Goal: Task Accomplishment & Management: Manage account settings

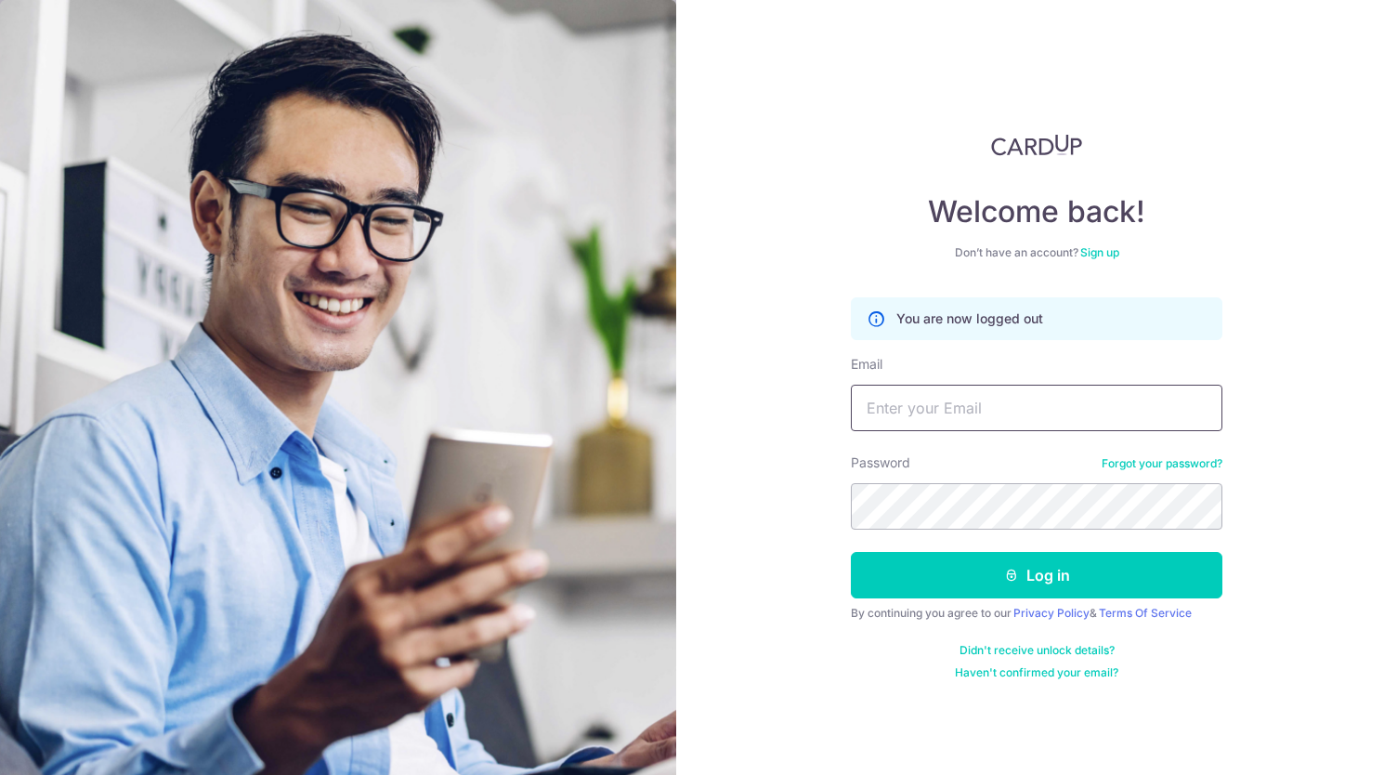
click at [1020, 414] on input "Email" at bounding box center [1037, 408] width 372 height 46
type input "[EMAIL_ADDRESS][DOMAIN_NAME]"
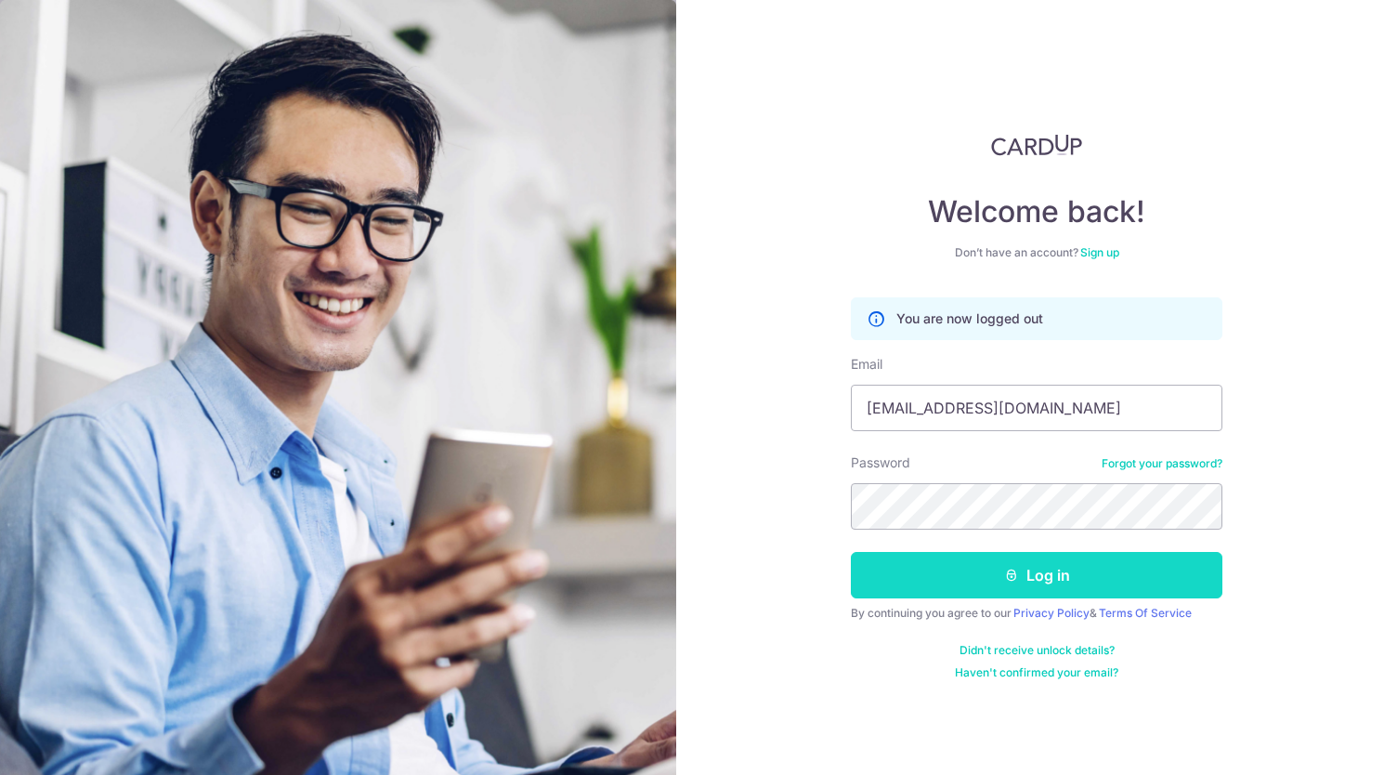
click at [1055, 579] on button "Log in" at bounding box center [1037, 575] width 372 height 46
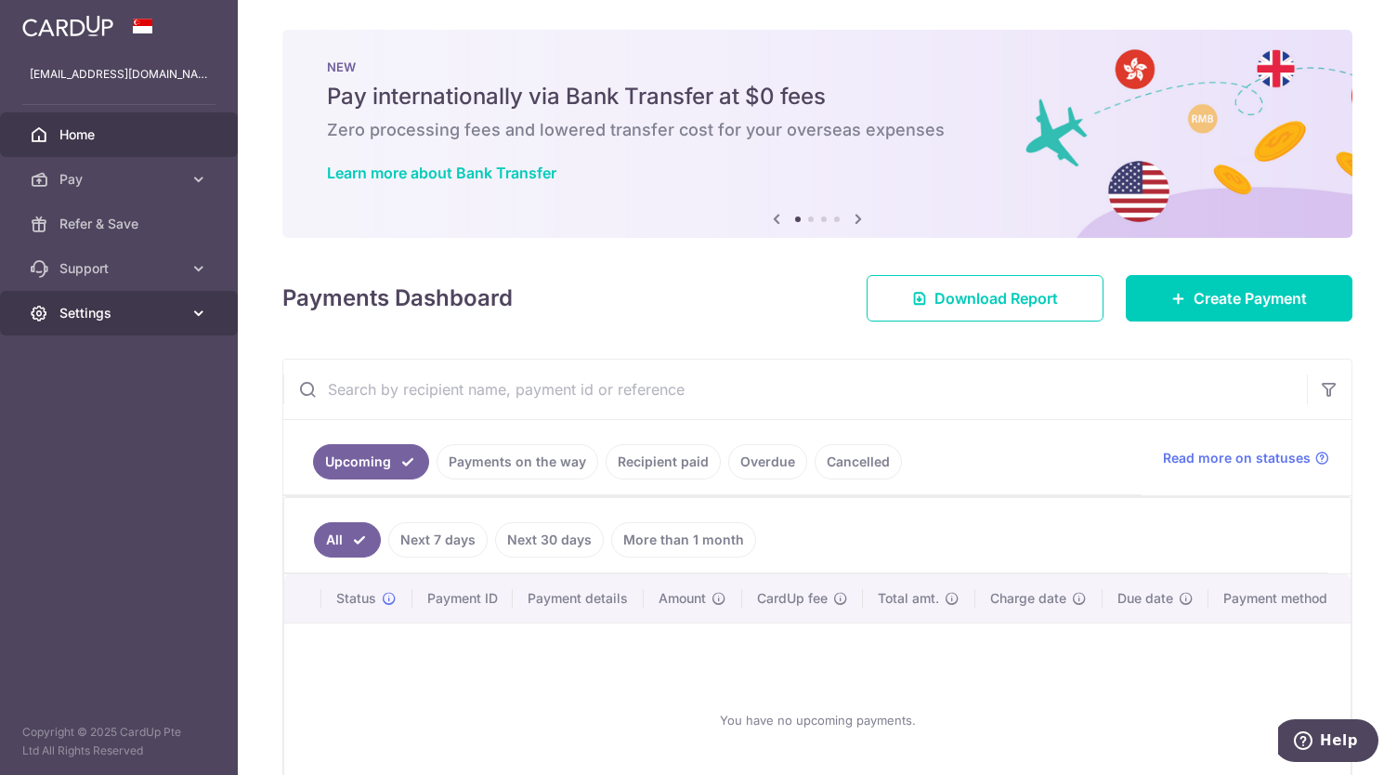
click at [92, 313] on span "Settings" at bounding box center [120, 313] width 123 height 19
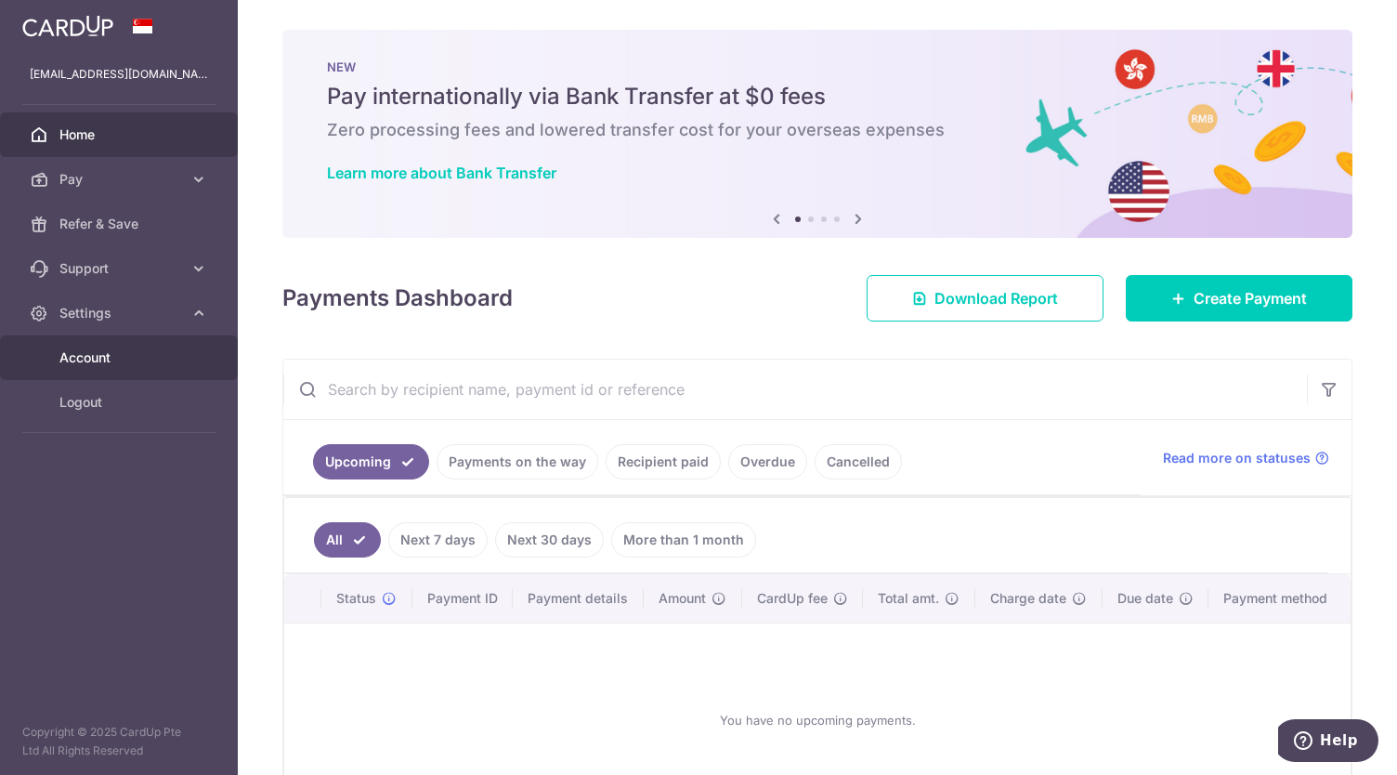
click at [98, 356] on span "Account" at bounding box center [120, 357] width 123 height 19
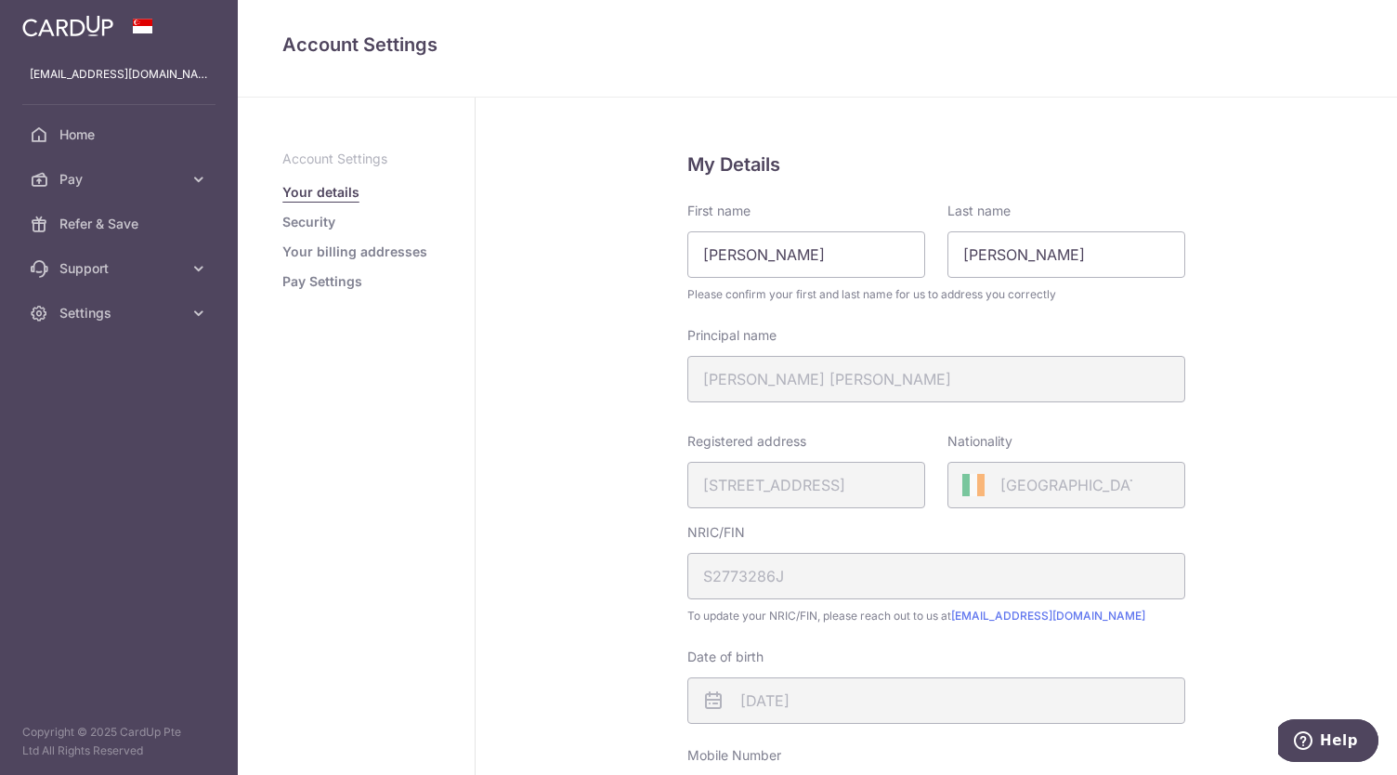
scroll to position [16, 0]
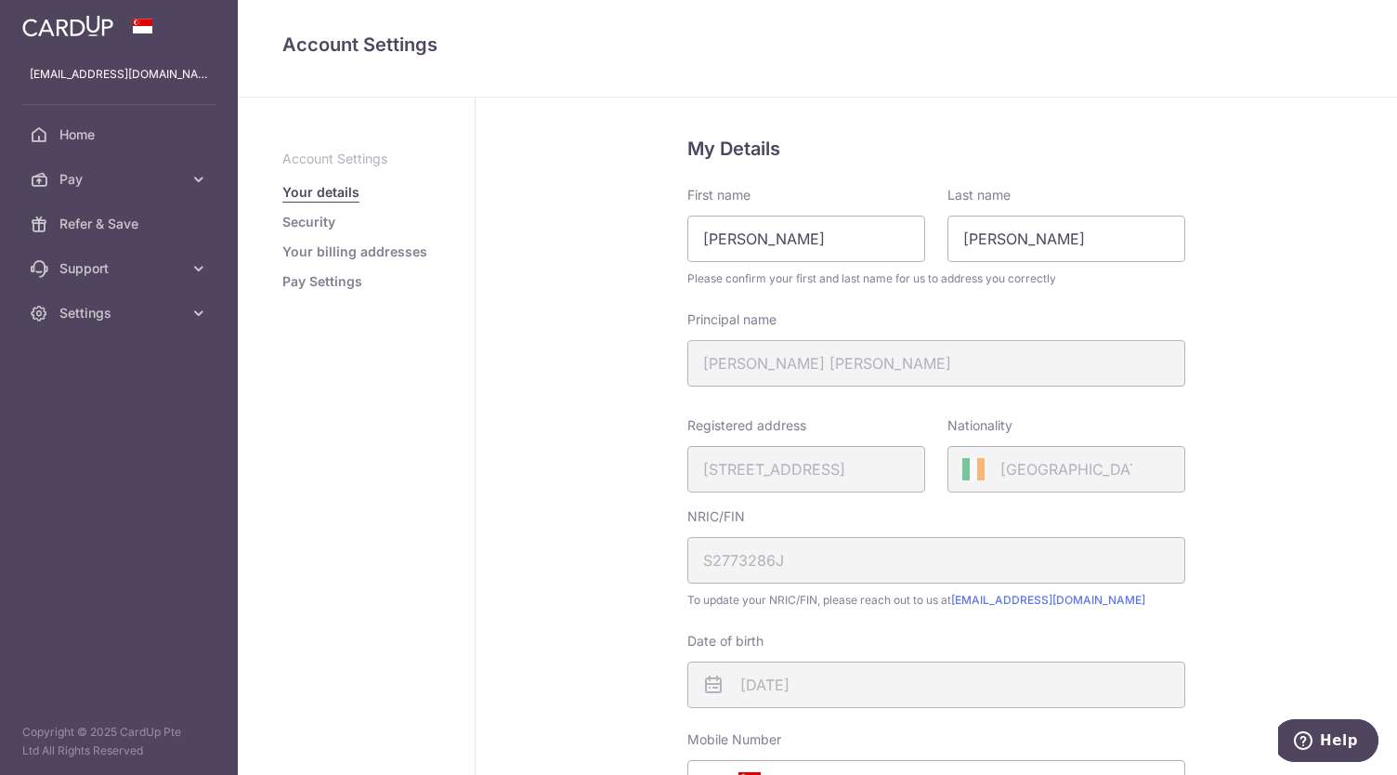
click at [340, 253] on link "Your billing addresses" at bounding box center [354, 251] width 145 height 19
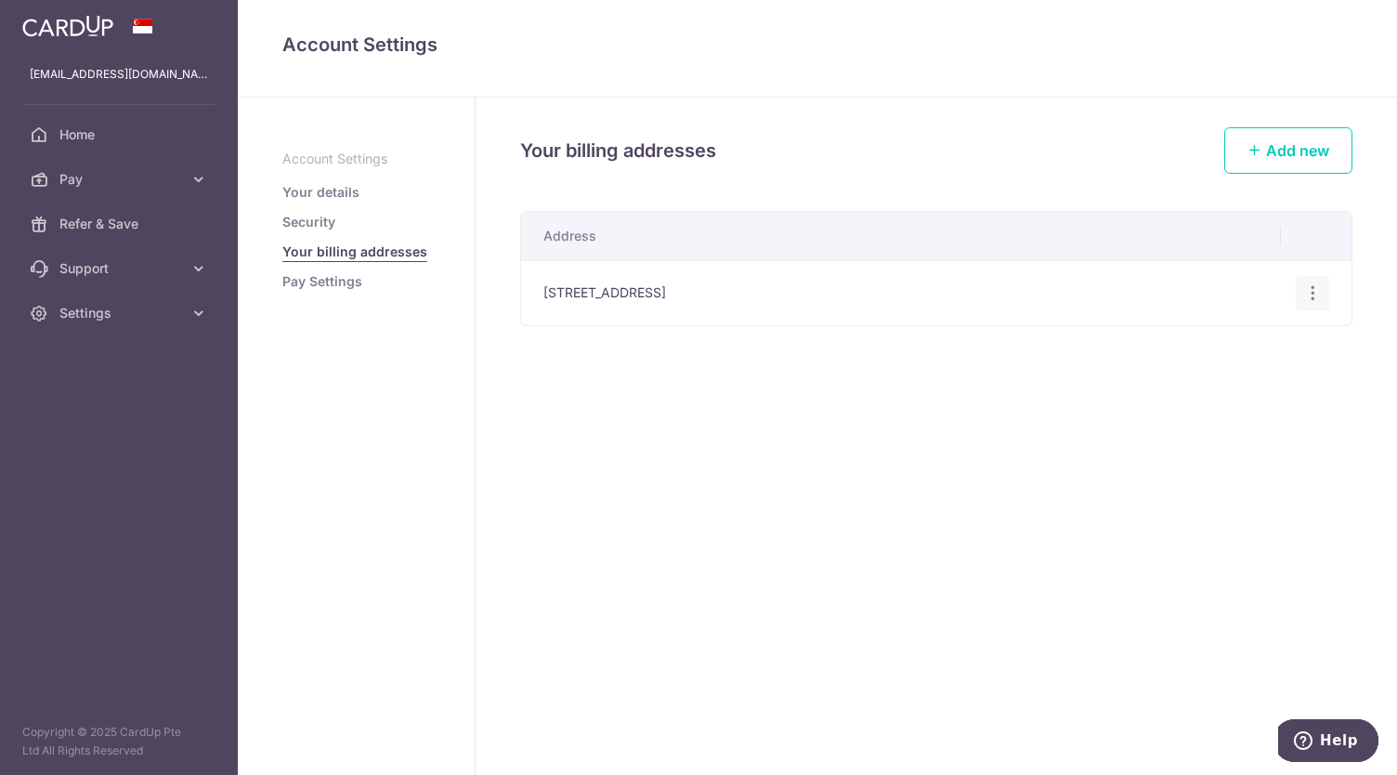
click at [1311, 298] on icon "button" at bounding box center [1313, 293] width 20 height 20
click at [1261, 337] on span "Edit address" at bounding box center [1250, 344] width 126 height 22
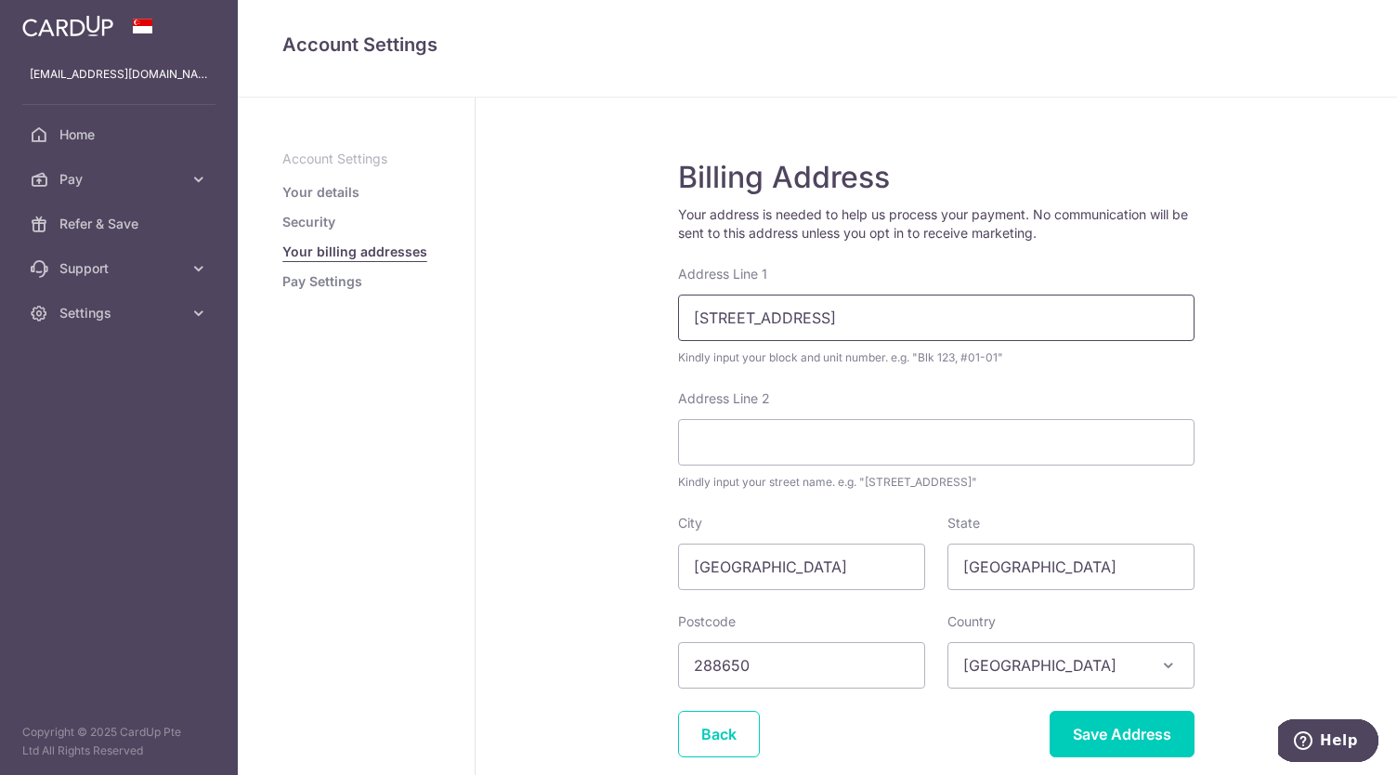
drag, startPoint x: 938, startPoint y: 317, endPoint x: 501, endPoint y: 310, distance: 437.5
click at [515, 309] on div "Billing Address Your address is needed to help us process your payment. No comm…" at bounding box center [936, 482] width 921 height 769
type input "[STREET_ADDRESS]"
click at [758, 443] on input "Address Line 2" at bounding box center [936, 442] width 516 height 46
click at [1391, 300] on section "Billing Address Your address is needed to help us process your payment. No comm…" at bounding box center [936, 436] width 921 height 677
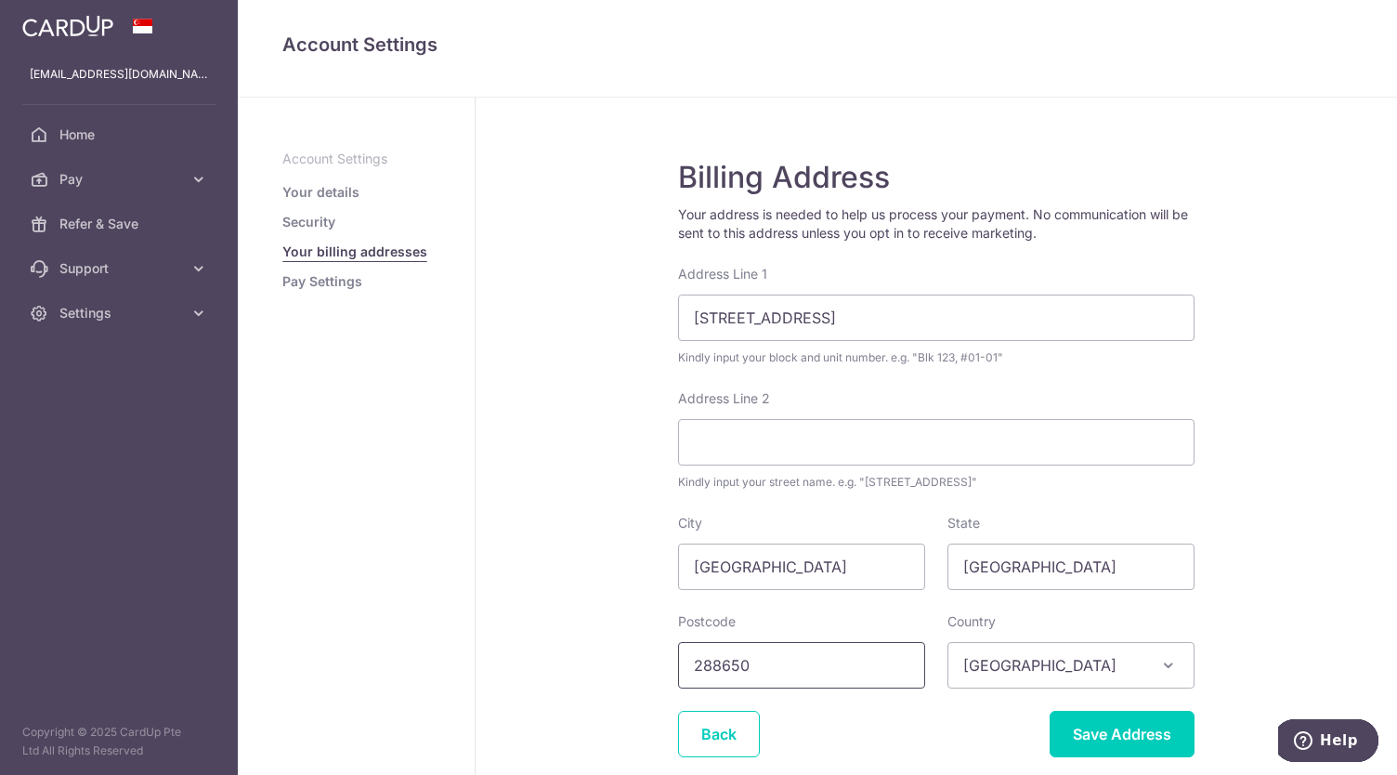
drag, startPoint x: 811, startPoint y: 664, endPoint x: 644, endPoint y: 664, distance: 167.2
click at [645, 665] on div "Billing Address Your address is needed to help us process your payment. No comm…" at bounding box center [936, 482] width 921 height 769
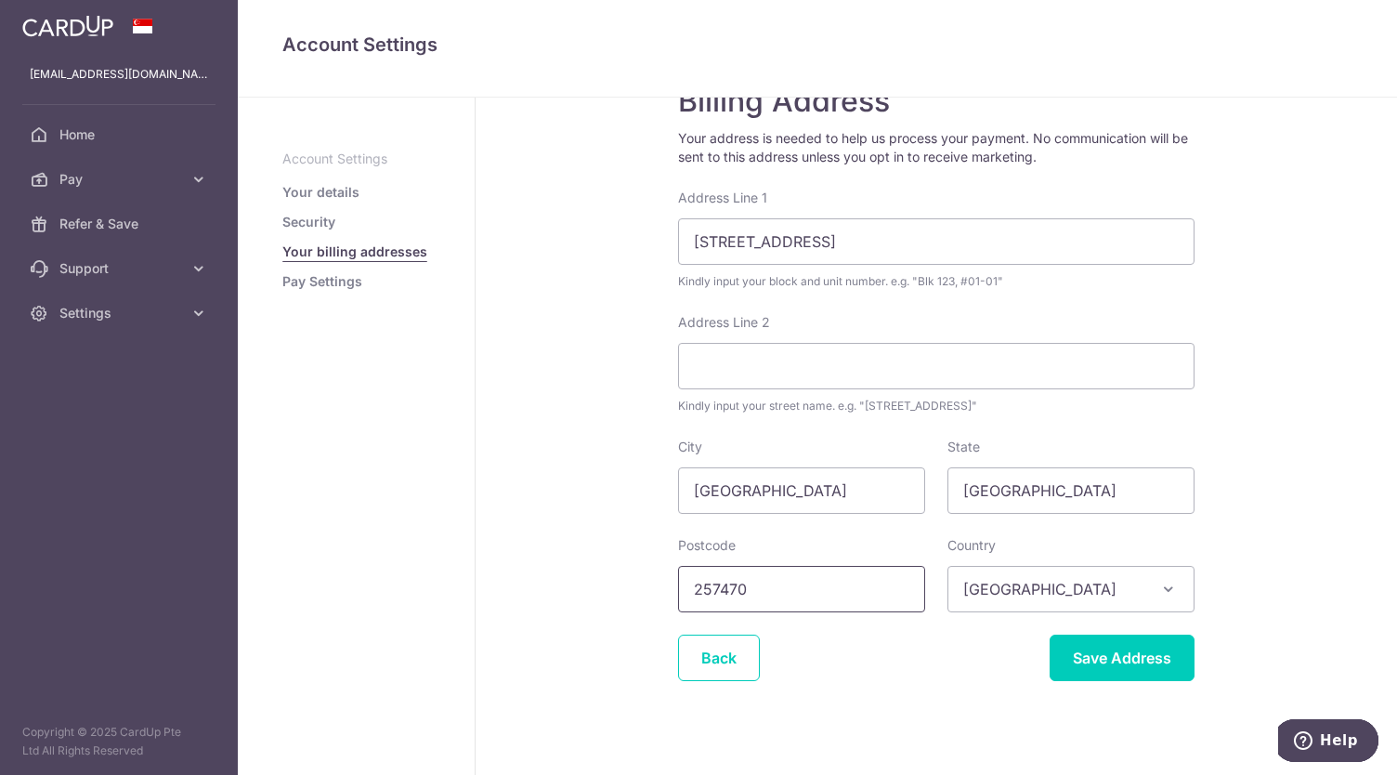
scroll to position [91, 0]
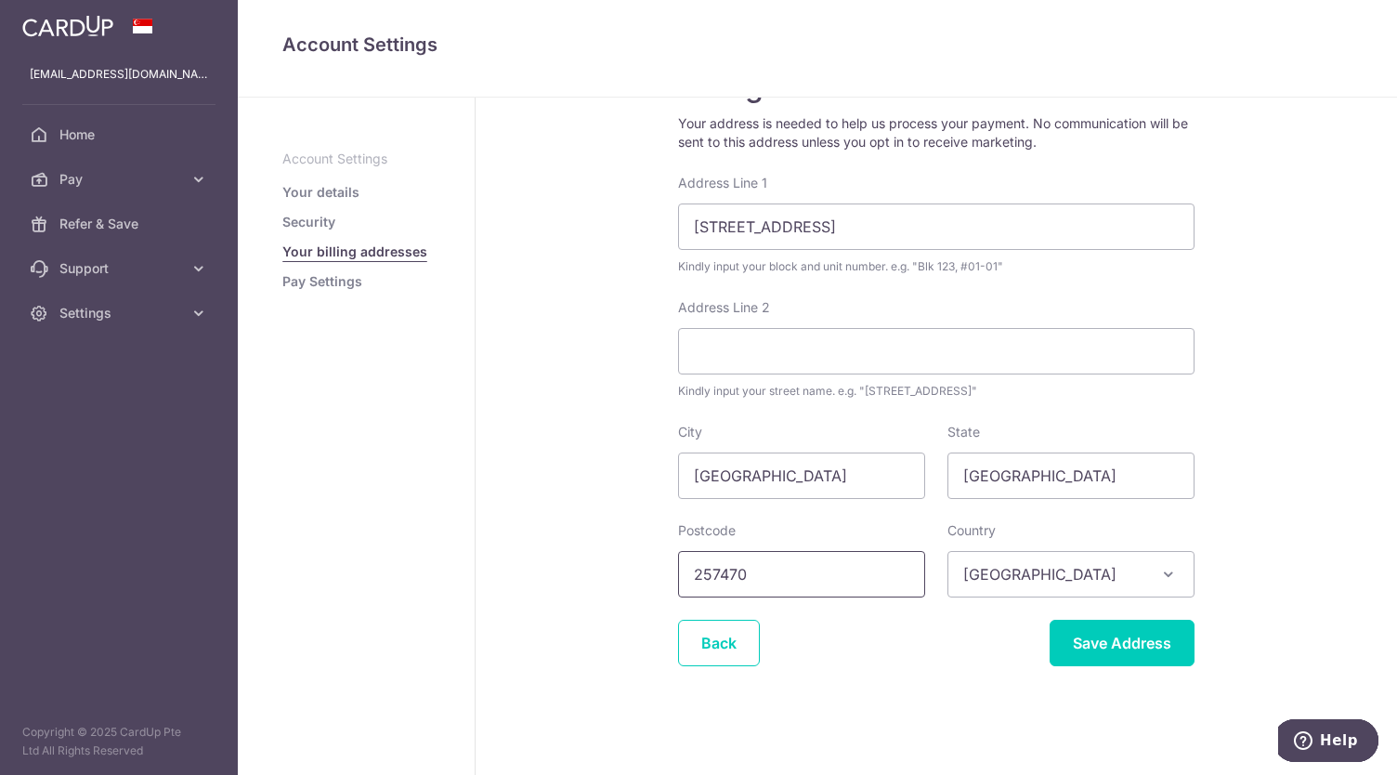
type input "257470"
click at [1119, 646] on input "Save Address" at bounding box center [1122, 643] width 145 height 46
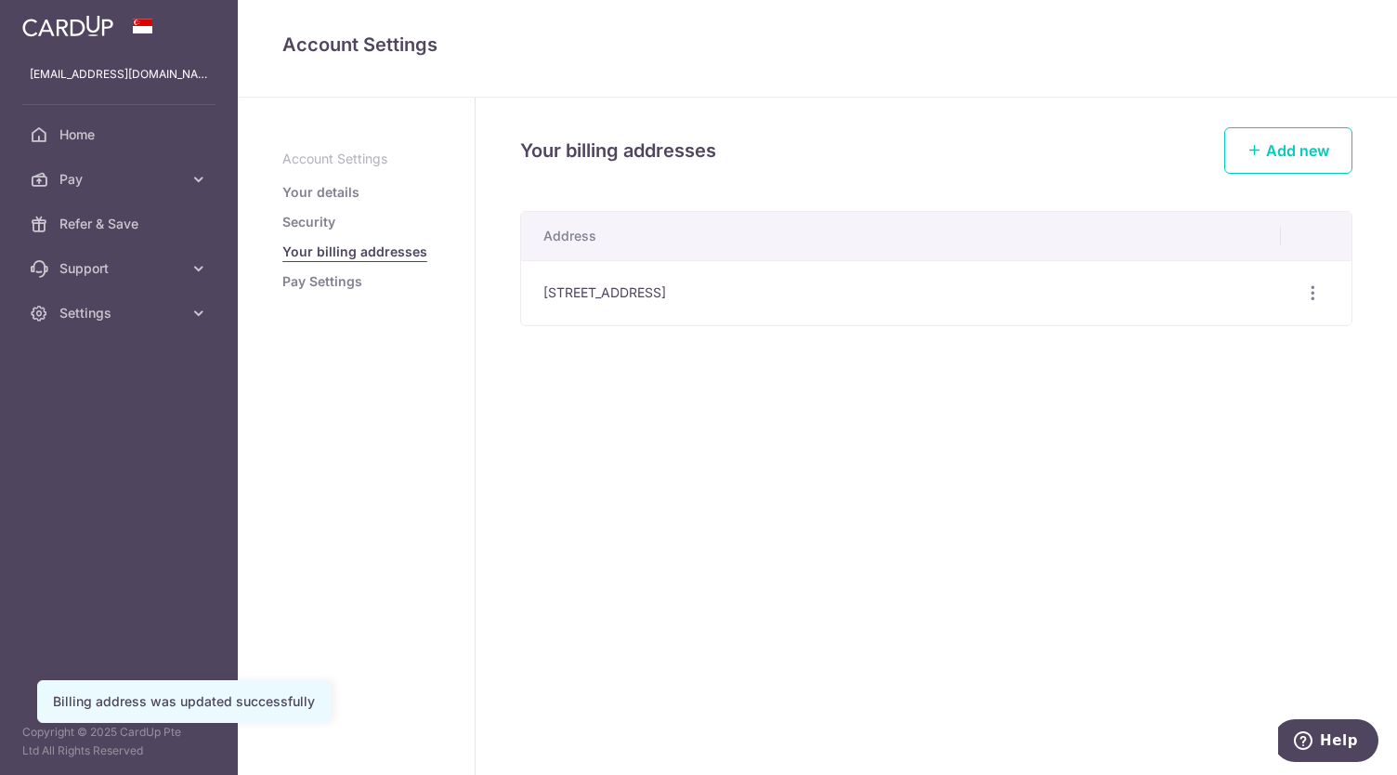
click at [1162, 437] on div "Your billing addresses Add new Address 14B Nassim Road #03-02, Singapore, Singa…" at bounding box center [936, 436] width 921 height 677
click at [80, 315] on span "Settings" at bounding box center [120, 313] width 123 height 19
click at [76, 393] on span "Logout" at bounding box center [120, 402] width 123 height 19
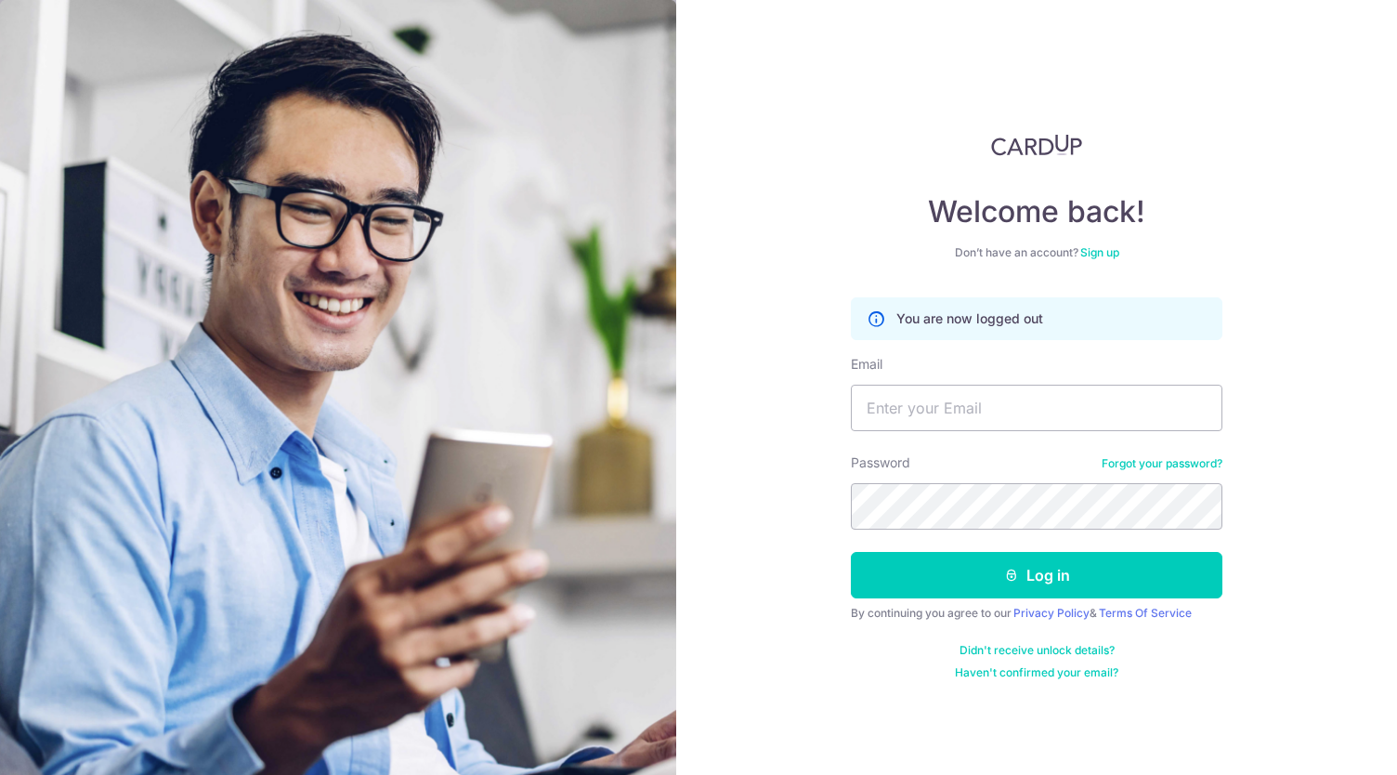
drag, startPoint x: 1304, startPoint y: 111, endPoint x: 1286, endPoint y: 111, distance: 17.7
click at [1302, 111] on div "Welcome back! Don’t have an account? Sign up You are now logged out Email Passw…" at bounding box center [1036, 387] width 721 height 775
